Goal: Transaction & Acquisition: Purchase product/service

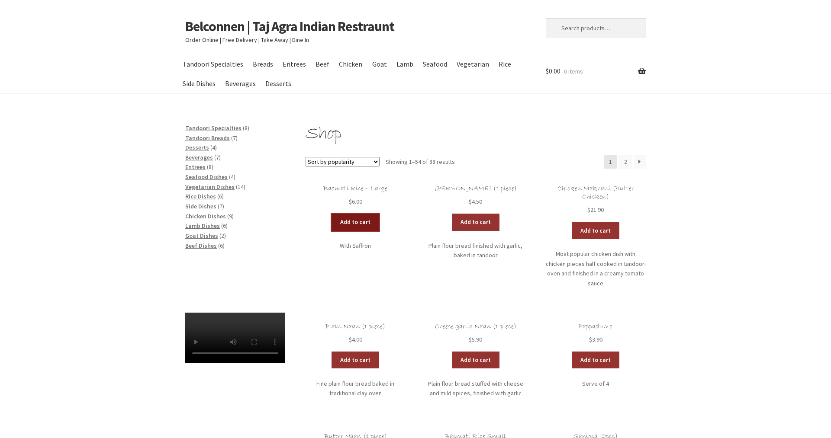
click at [353, 222] on link "Add to cart" at bounding box center [355, 222] width 48 height 17
click at [330, 219] on link "Add to cart" at bounding box center [330, 222] width 48 height 17
click at [591, 229] on link "Add to cart" at bounding box center [596, 230] width 48 height 17
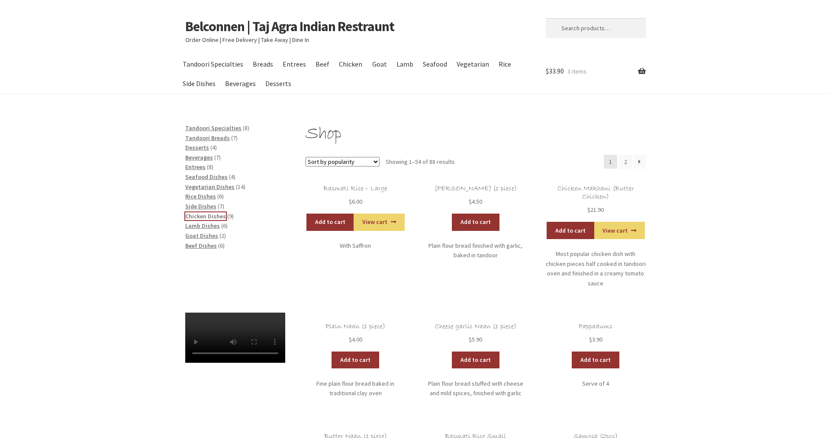
click at [202, 215] on span "Chicken Dishes" at bounding box center [205, 216] width 41 height 8
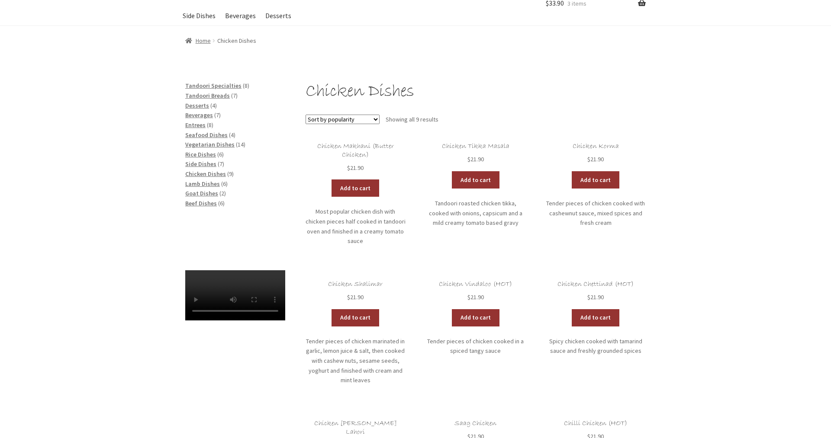
scroll to position [88, 0]
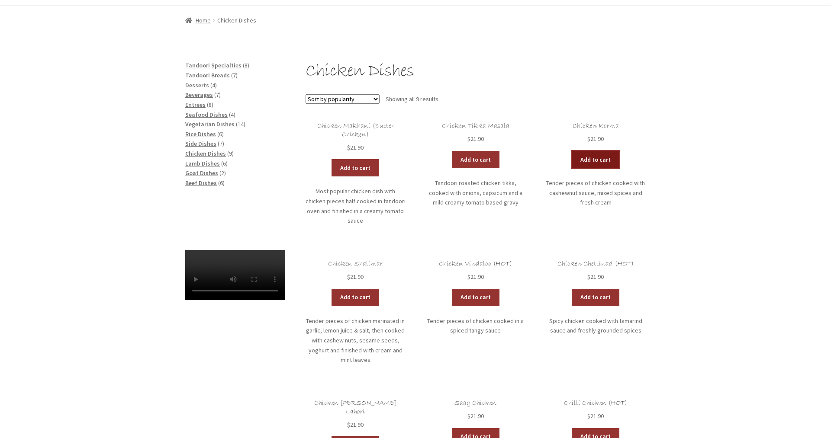
click at [605, 156] on link "Add to cart" at bounding box center [596, 159] width 48 height 17
click at [196, 94] on span "Beverages" at bounding box center [199, 95] width 28 height 8
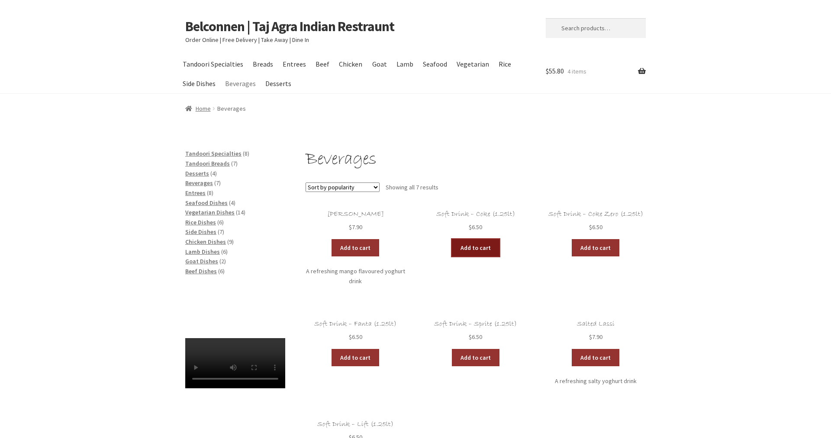
click at [477, 246] on link "Add to cart" at bounding box center [476, 247] width 48 height 17
click at [200, 231] on span "Side Dishes" at bounding box center [200, 232] width 31 height 8
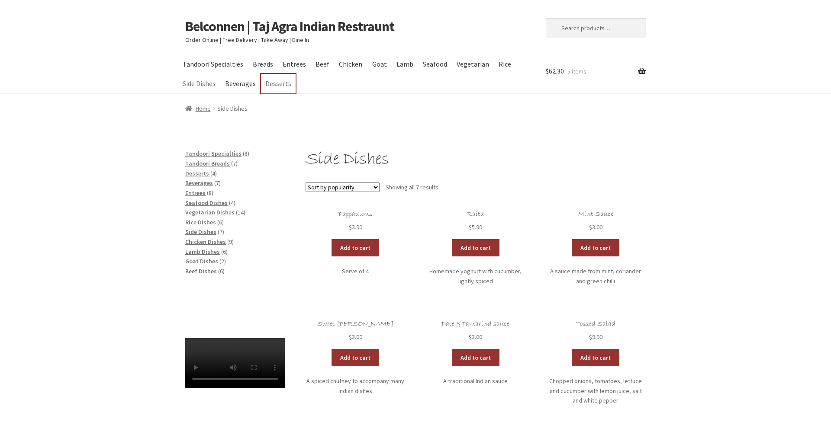
click at [275, 85] on link "Desserts" at bounding box center [278, 83] width 34 height 19
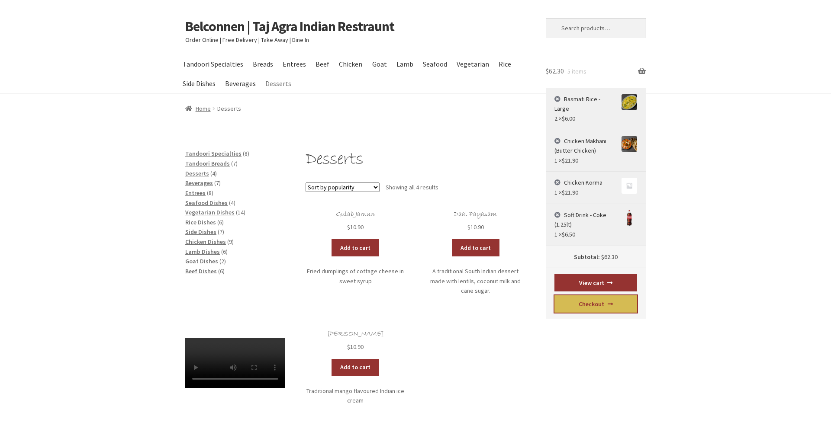
click at [587, 296] on link "Checkout" at bounding box center [595, 304] width 83 height 17
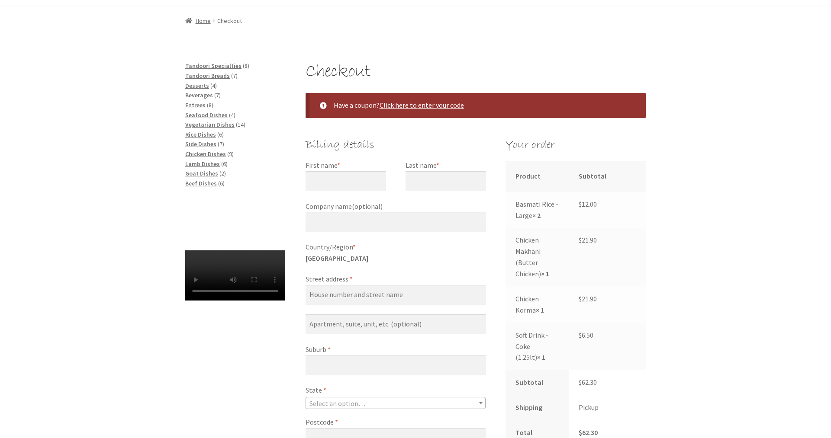
scroll to position [88, 0]
click at [331, 185] on input "First name *" at bounding box center [345, 181] width 80 height 20
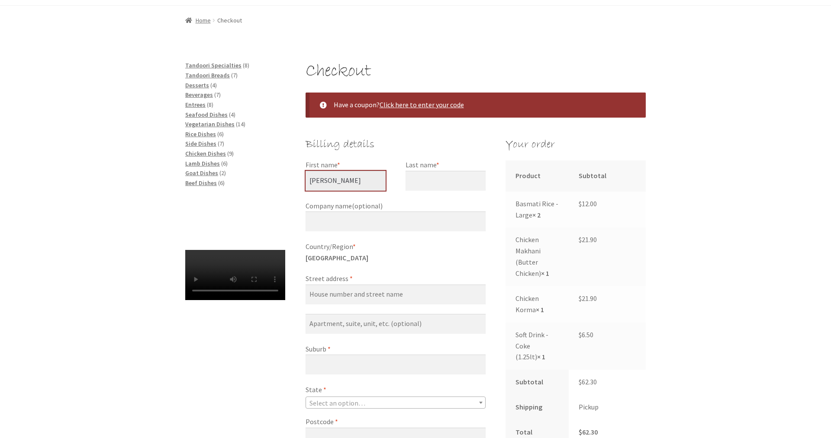
type input "Michael"
click at [422, 184] on input "Last name *" at bounding box center [445, 181] width 80 height 20
type input "Quince"
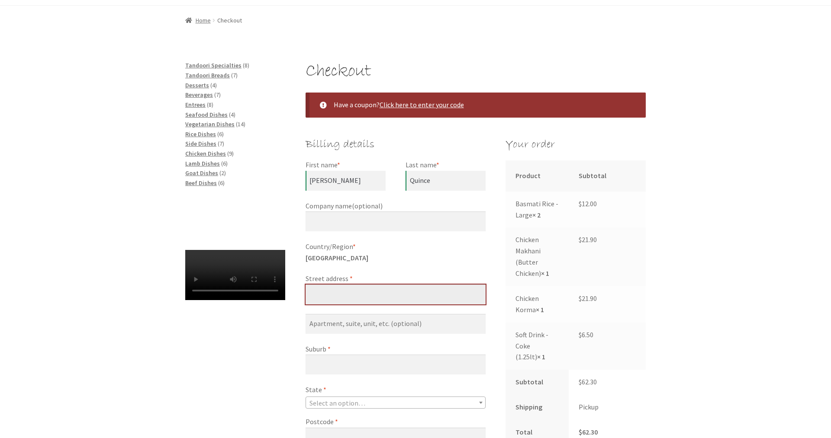
click at [363, 291] on input "Street address *" at bounding box center [395, 295] width 180 height 20
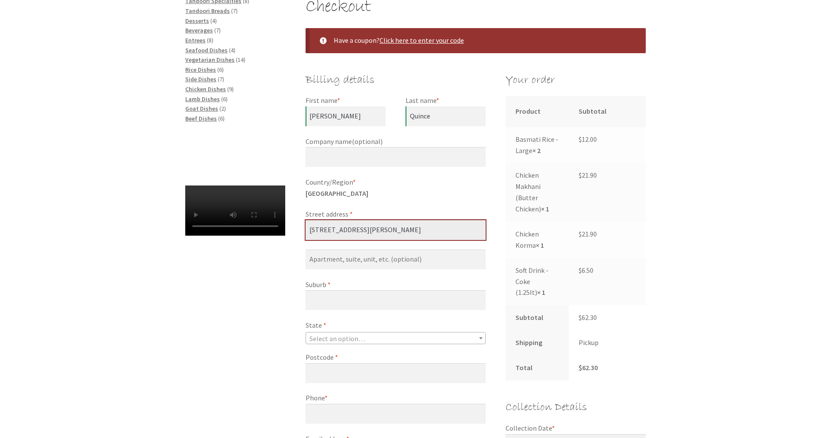
scroll to position [177, 0]
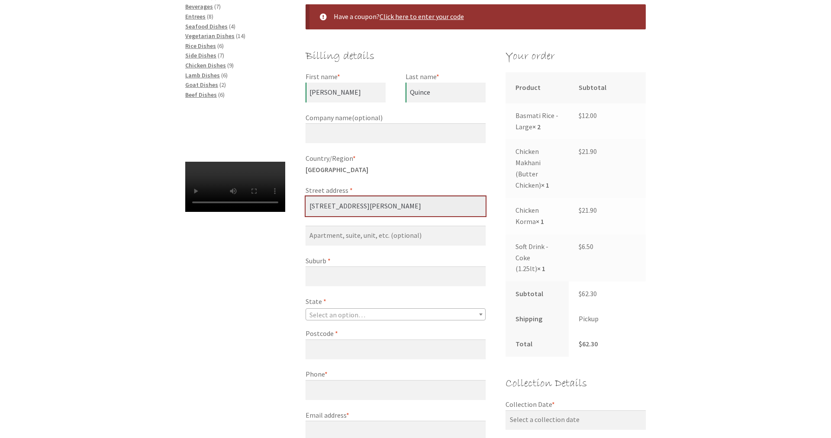
type input "32 McGuinness Street"
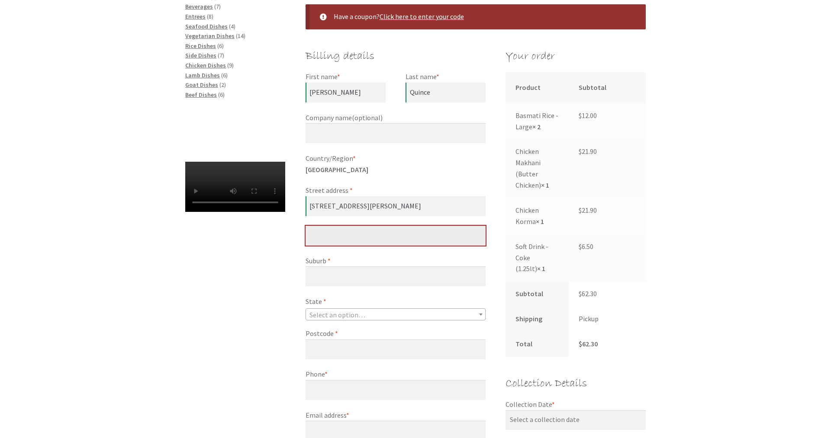
click at [382, 238] on input "Flat, suite, unit, etc. (optional)" at bounding box center [395, 236] width 180 height 20
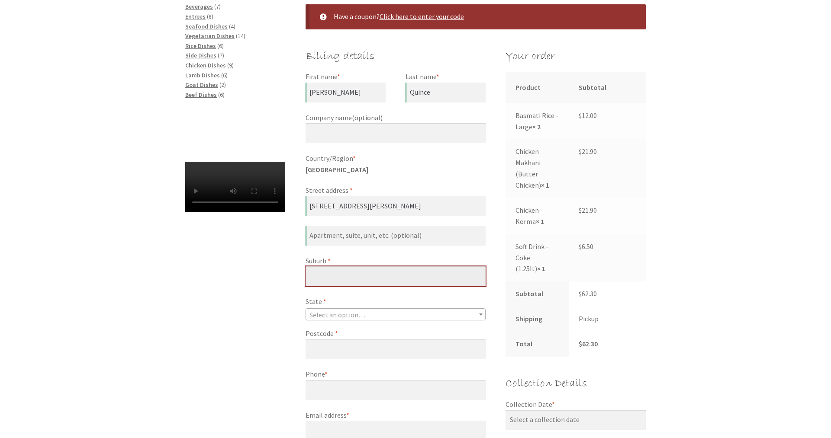
click at [369, 276] on input "Suburb *" at bounding box center [395, 277] width 180 height 20
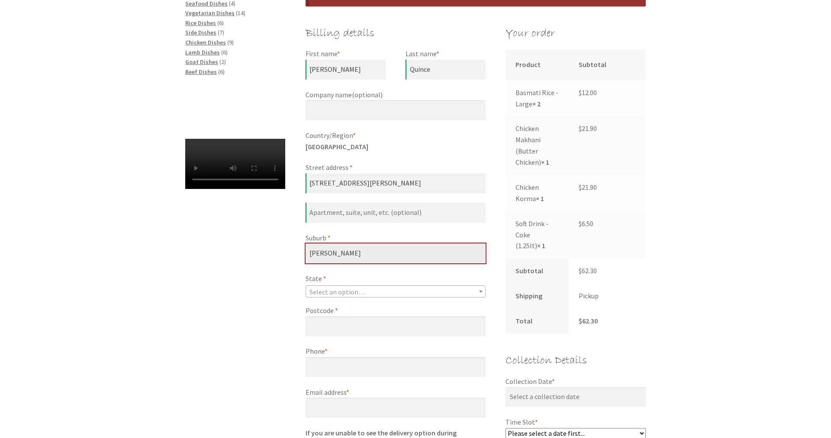
scroll to position [221, 0]
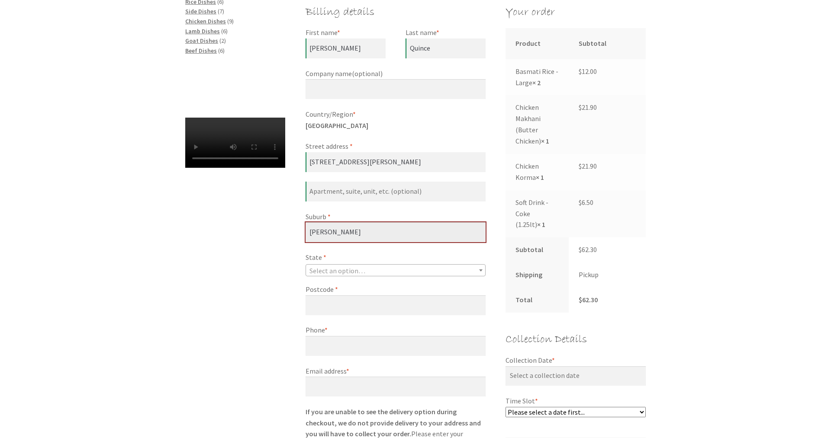
type input "Scullin"
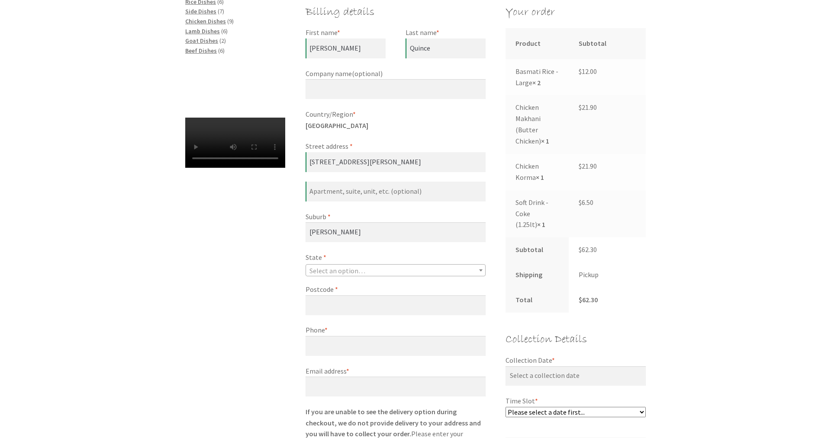
click at [360, 267] on span "Select an option…" at bounding box center [337, 271] width 56 height 9
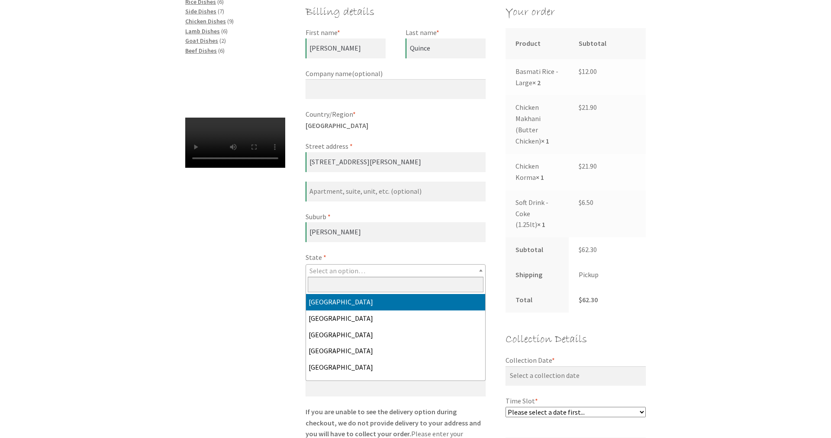
select select "ACT"
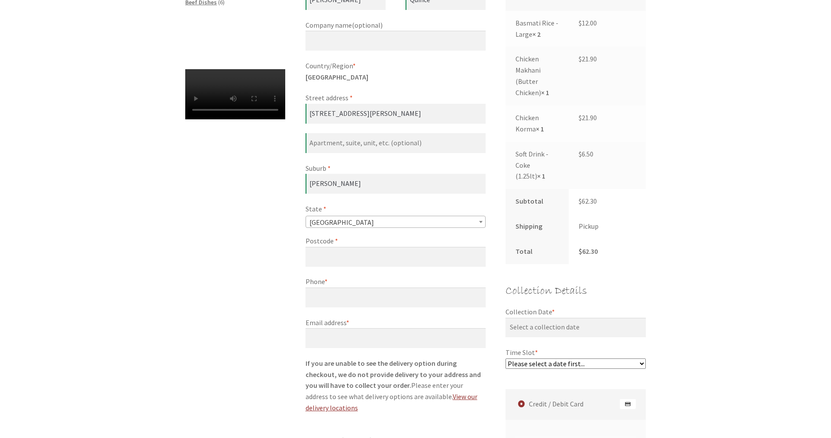
scroll to position [309, 0]
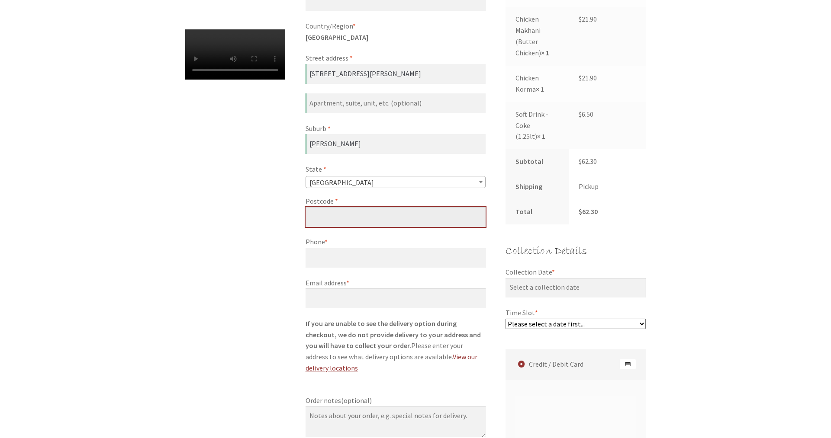
click at [369, 220] on input "Postcode *" at bounding box center [395, 217] width 180 height 20
type input "2614"
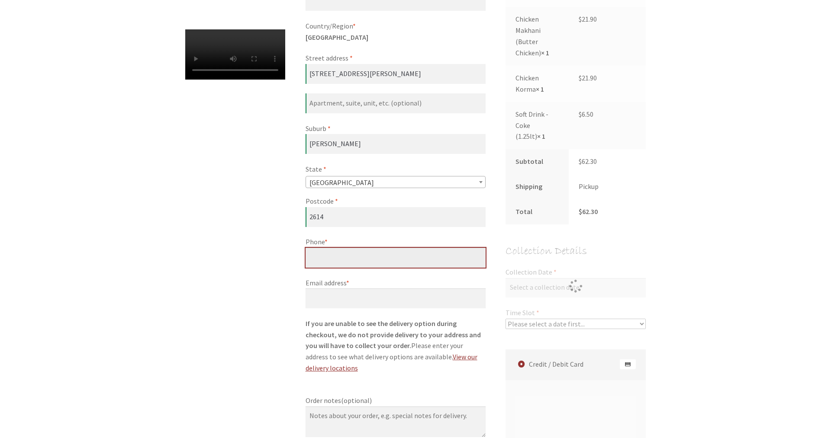
click at [350, 264] on input "Phone *" at bounding box center [395, 258] width 180 height 20
type input "0411-539-637"
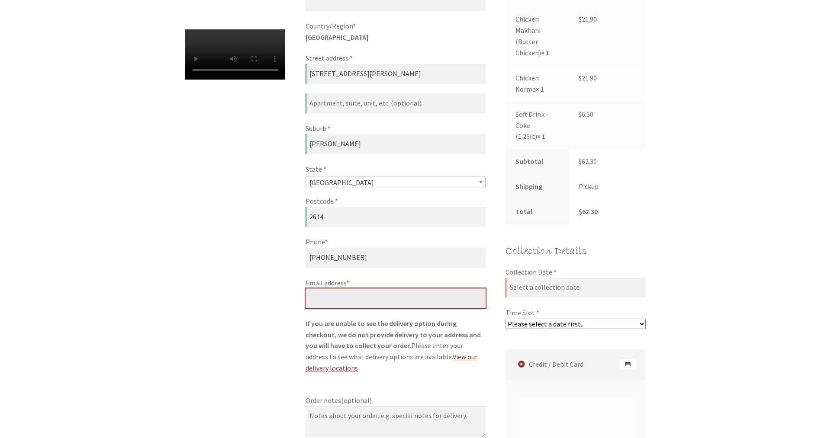
click at [349, 299] on input "Email address *" at bounding box center [395, 299] width 180 height 20
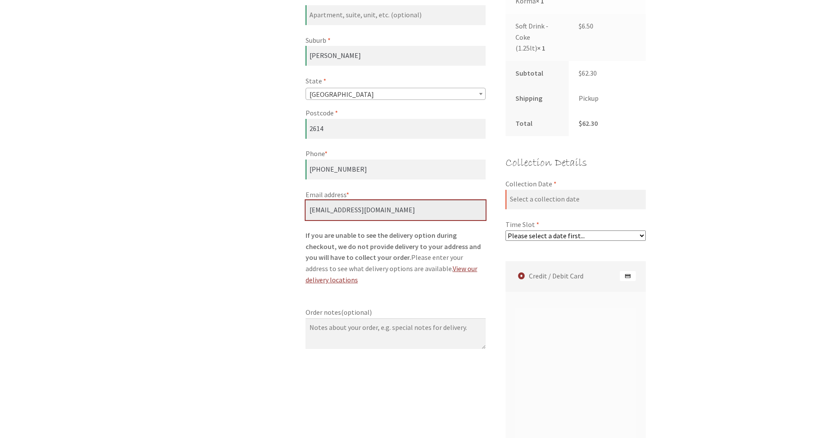
scroll to position [353, 0]
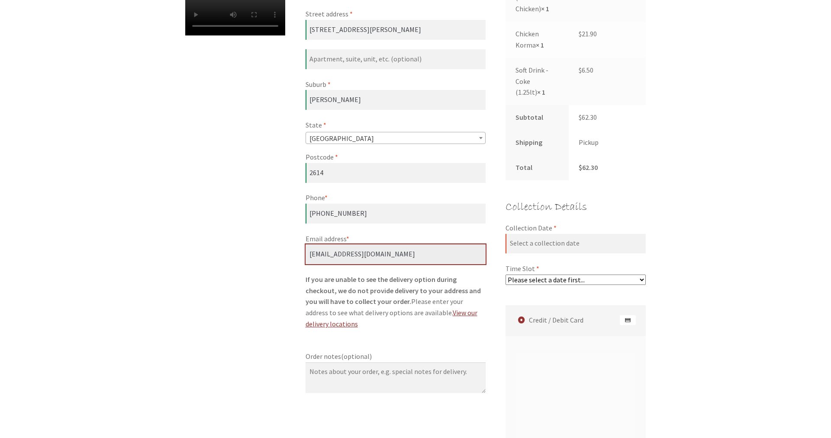
type input "mqu77363@bigpond.net.au"
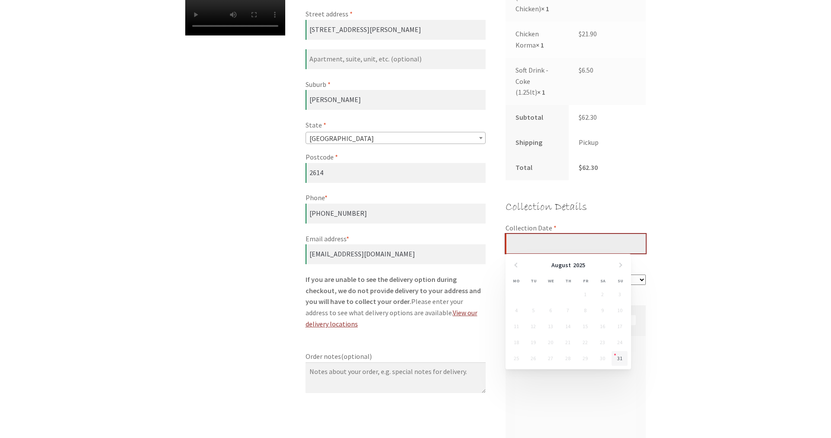
click at [575, 245] on input "Collection Date *" at bounding box center [575, 244] width 140 height 20
click at [621, 357] on link "31" at bounding box center [619, 358] width 16 height 15
type input "31/08/2025"
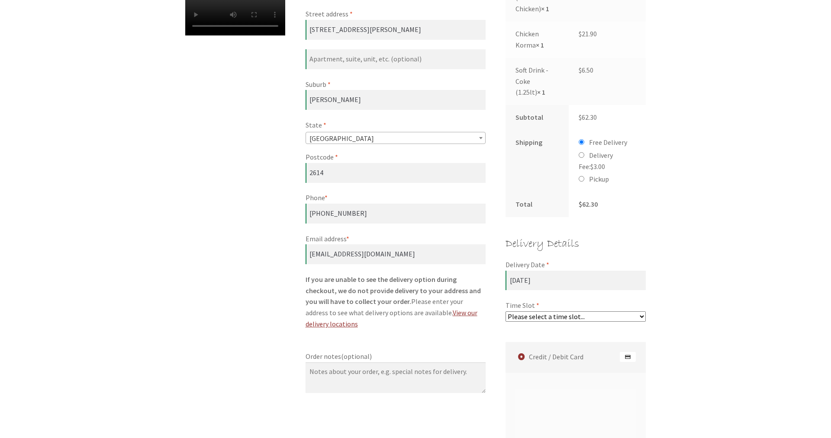
click at [505, 312] on select "Please select a time slot... 06:25 PM - 06:55 PM 06:55 PM - 07:25 PM 07:25 PM -…" at bounding box center [575, 317] width 140 height 10
select select "60c2ef62db861/1|0.00"
click option "06:25 PM - 06:55 PM" at bounding box center [0, 0] width 0 height 0
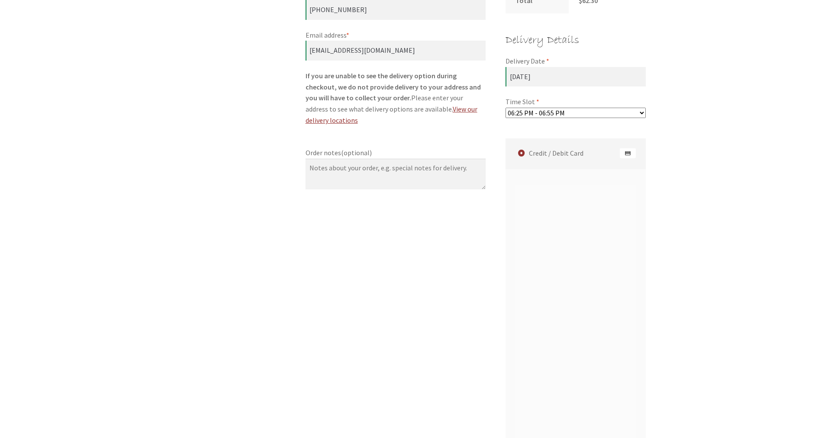
scroll to position [574, 0]
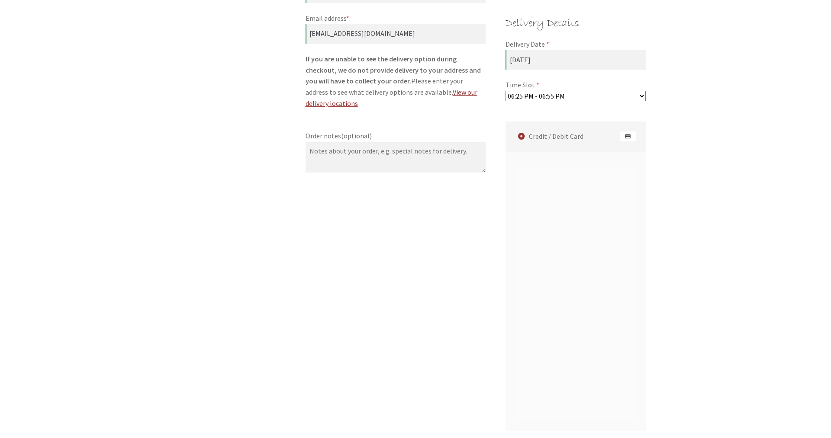
click at [236, 276] on div "Checkout Have a coupon? Click here to enter your code Coupon: Apply coupon Bill…" at bounding box center [415, 114] width 497 height 1078
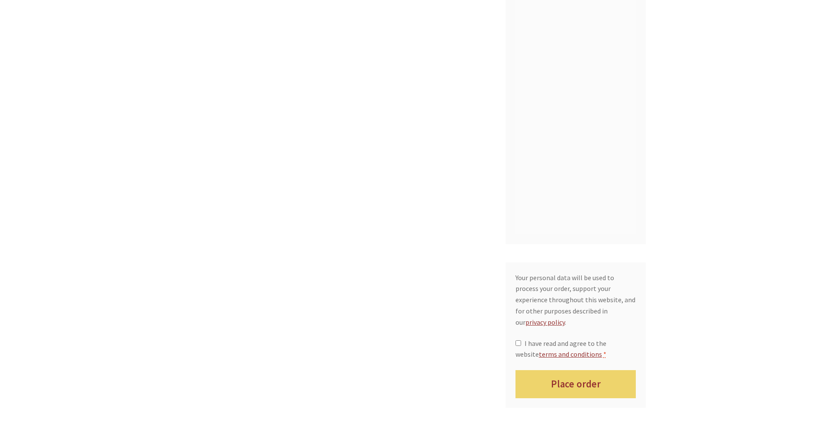
scroll to position [741, 0]
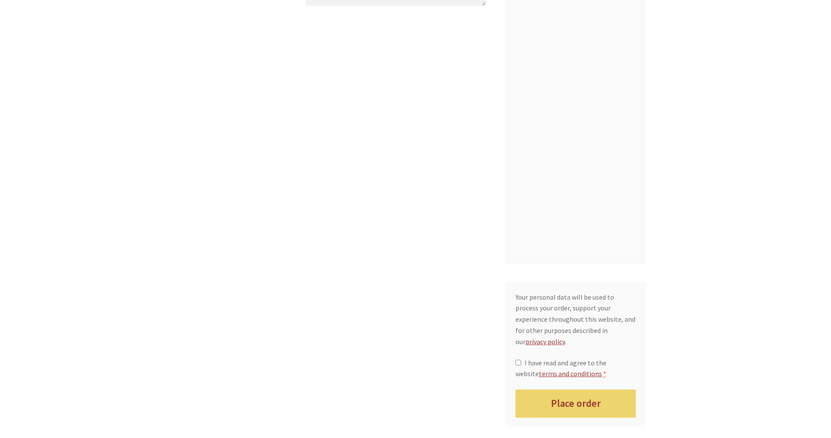
click at [581, 359] on span "I have read and agree to the website terms and conditions" at bounding box center [560, 369] width 91 height 20
click at [521, 360] on input "I have read and agree to the website terms and conditions *" at bounding box center [518, 363] width 6 height 6
checkbox input "true"
click at [580, 390] on button "Place order" at bounding box center [575, 404] width 121 height 28
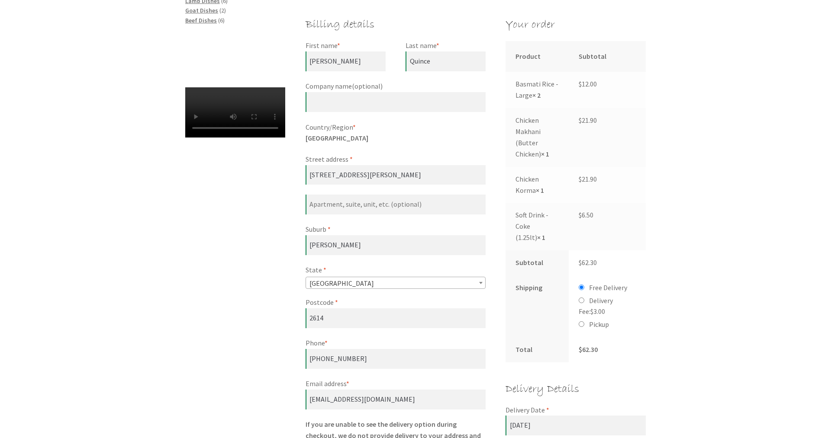
scroll to position [314, 0]
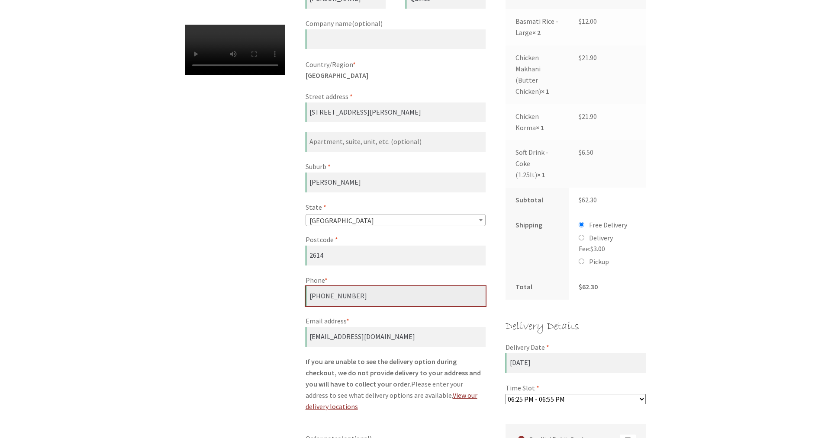
click at [383, 294] on input "0411-539-637" at bounding box center [395, 296] width 180 height 20
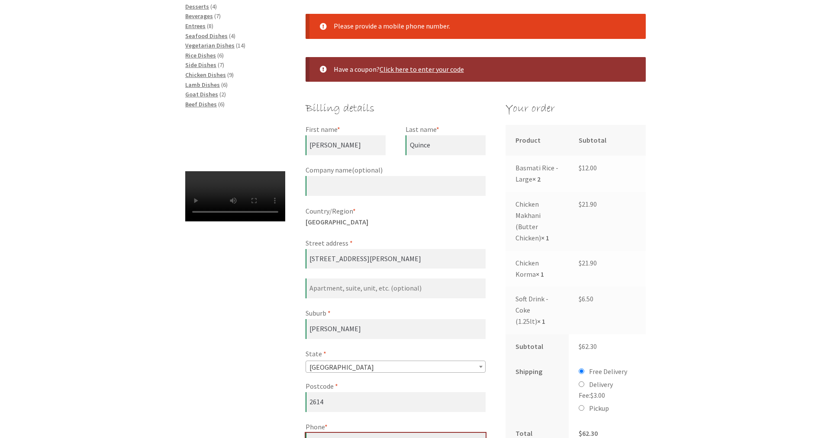
scroll to position [137, 0]
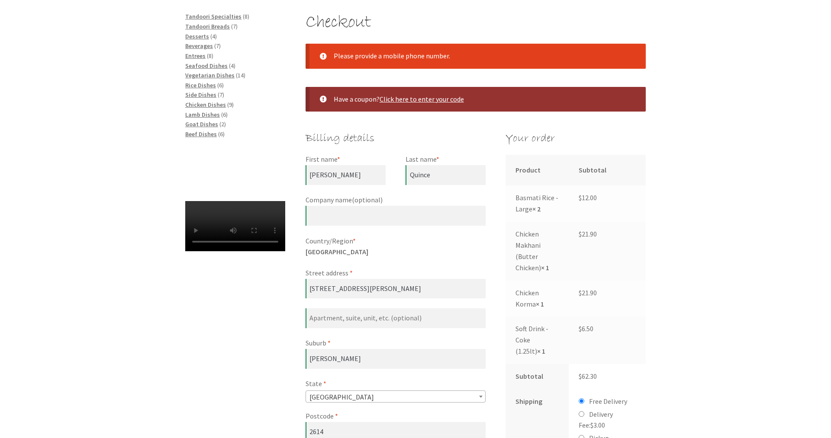
click at [447, 54] on li "Please provide a mobile phone number." at bounding box center [483, 56] width 298 height 11
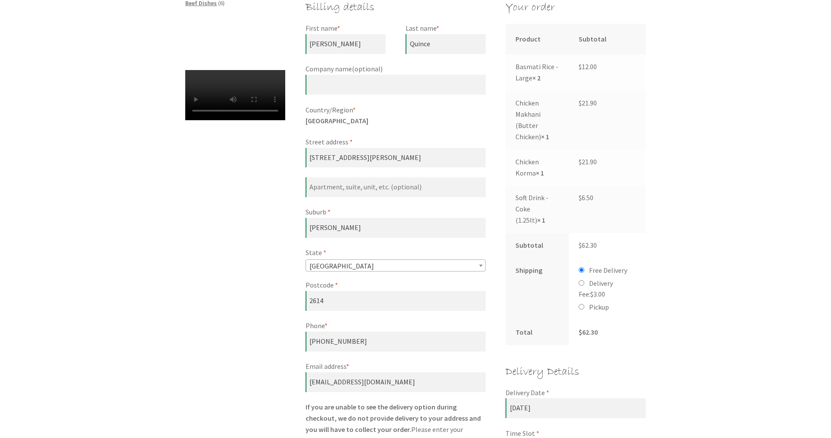
scroll to position [270, 0]
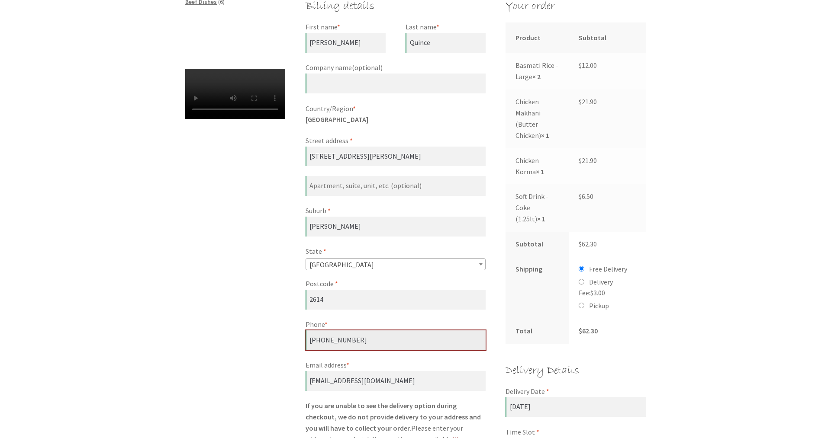
click at [358, 337] on input "0411-539-637" at bounding box center [395, 341] width 180 height 20
drag, startPoint x: 365, startPoint y: 336, endPoint x: 224, endPoint y: 338, distance: 141.1
click at [305, 338] on input "0411-539-637" at bounding box center [395, 341] width 180 height 20
click at [245, 338] on div "Checkout Please provide a mobile phone number. Have a coupon? Click here to ent…" at bounding box center [415, 444] width 497 height 1130
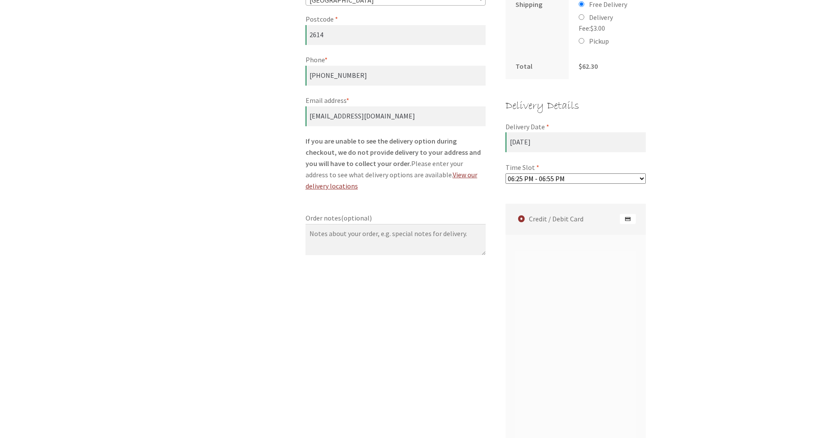
scroll to position [711, 0]
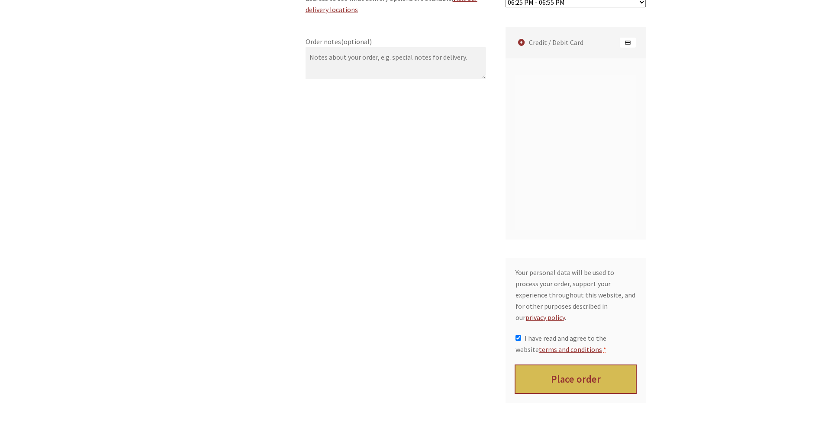
click at [559, 366] on button "Place order" at bounding box center [575, 380] width 121 height 28
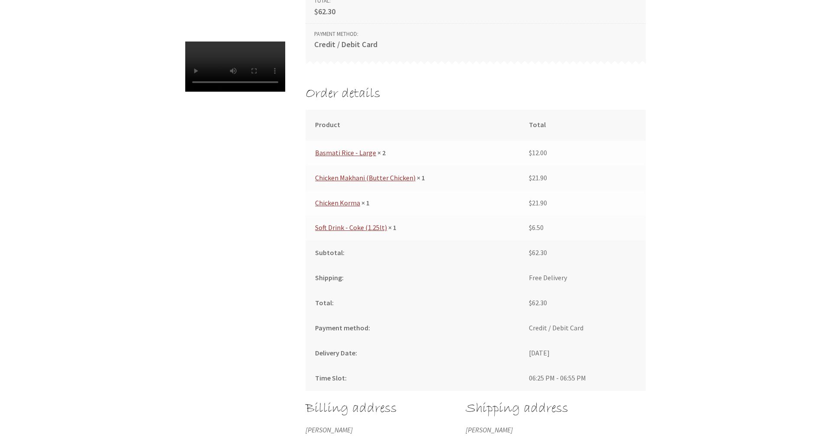
scroll to position [309, 0]
